Goal: Find specific page/section

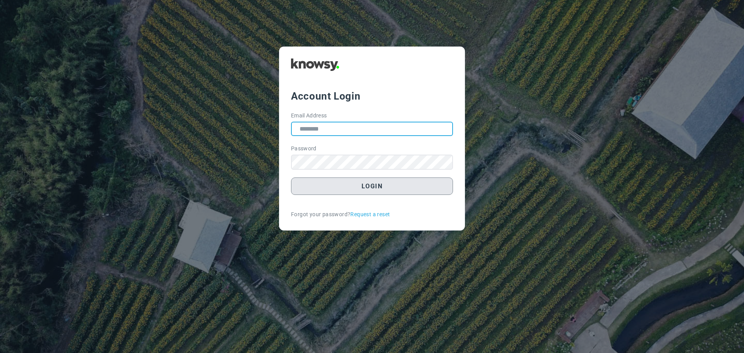
type input "**********"
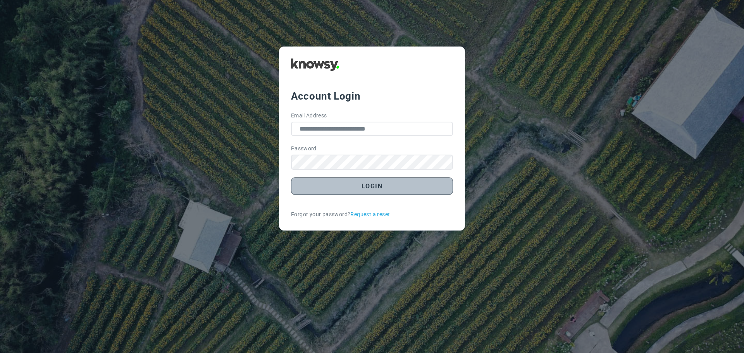
click at [379, 191] on button "Login" at bounding box center [372, 185] width 162 height 17
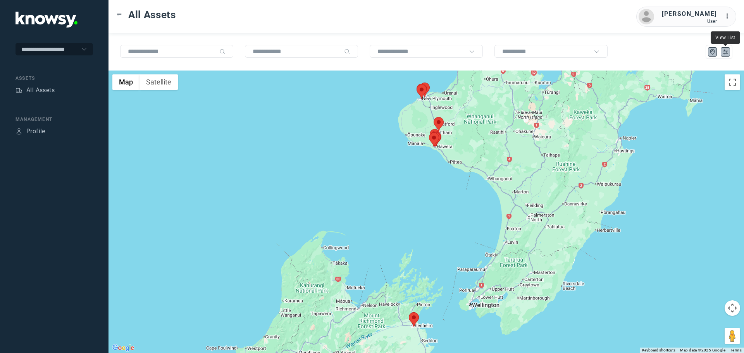
click at [726, 52] on icon "List" at bounding box center [725, 52] width 5 height 4
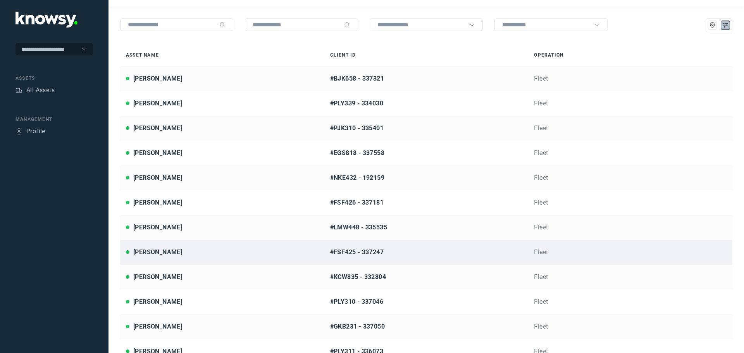
scroll to position [43, 0]
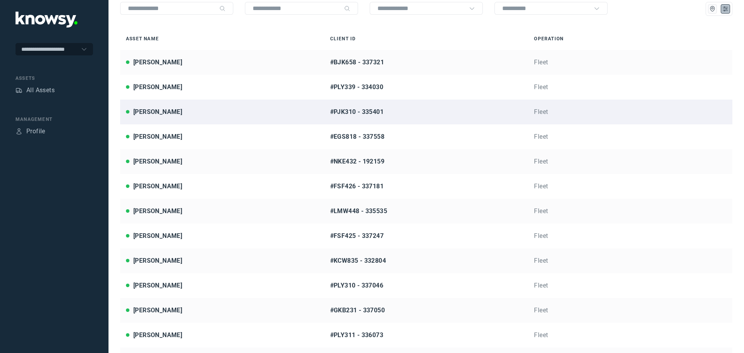
click at [198, 111] on div "Brendan Mobbs" at bounding box center [222, 111] width 193 height 9
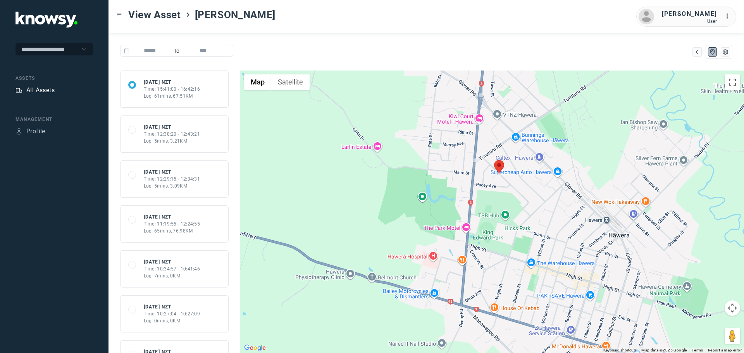
click at [34, 90] on div "All Assets" at bounding box center [40, 90] width 28 height 9
